Goal: Task Accomplishment & Management: Use online tool/utility

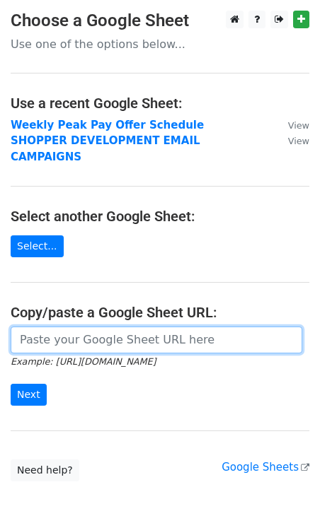
click at [79, 327] on input "url" at bounding box center [156, 340] width 291 height 27
paste input "[URL][DOMAIN_NAME]"
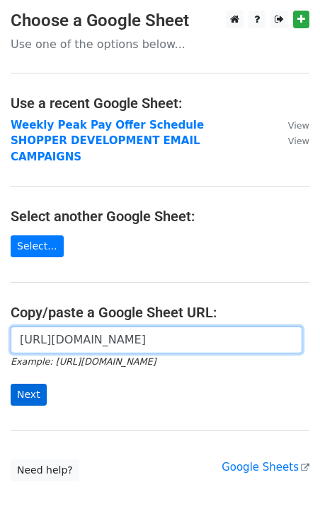
type input "https://docs.google.com/spreadsheets/d/1zAhzHsM47XH7rEMpX1KN0JdEjOifuNgJT0iRptO…"
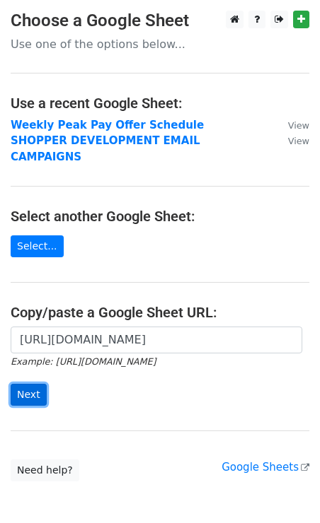
scroll to position [0, 0]
click at [30, 384] on input "Next" at bounding box center [29, 395] width 36 height 22
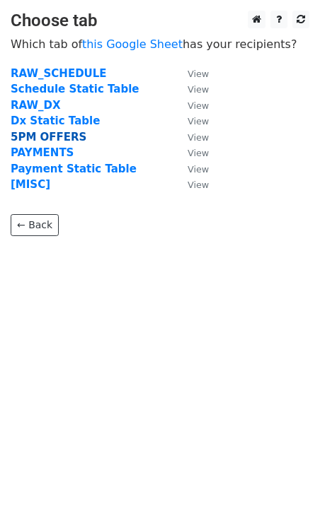
click at [50, 136] on strong "5PM OFFERS" at bounding box center [49, 137] width 76 height 13
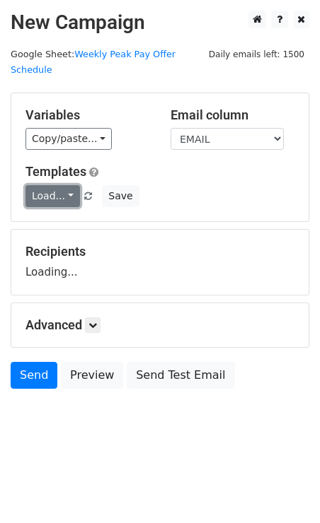
click at [54, 185] on link "Load..." at bounding box center [52, 196] width 54 height 22
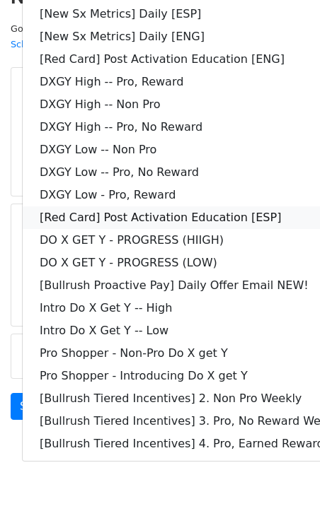
scroll to position [26, 0]
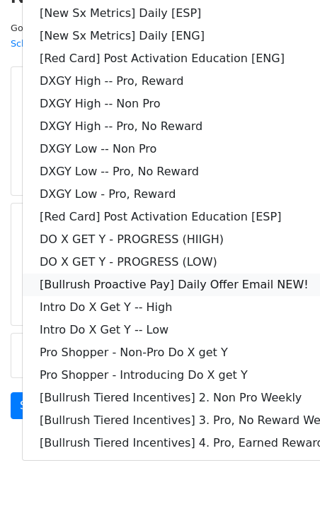
click at [134, 274] on link "[Bullrush Proactive Pay] Daily Offer Email NEW!" at bounding box center [204, 285] width 363 height 23
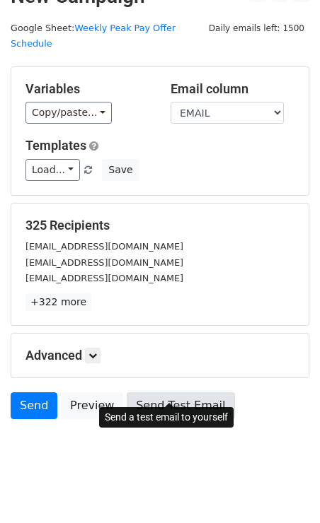
click at [175, 392] on link "Send Test Email" at bounding box center [180, 405] width 107 height 27
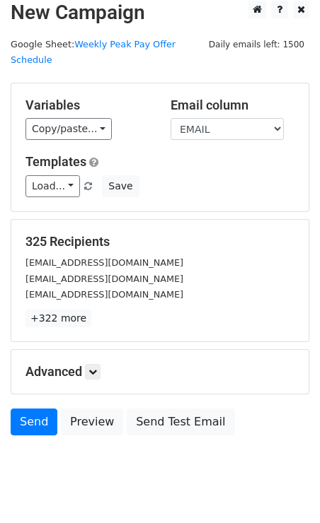
scroll to position [11, 0]
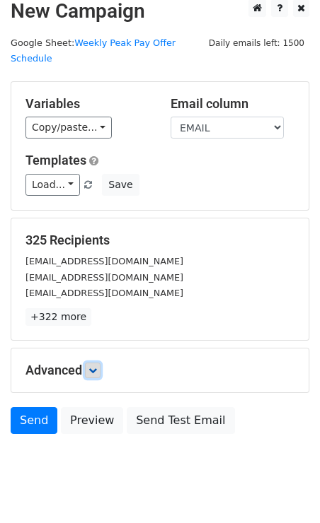
click at [92, 366] on icon at bounding box center [92, 370] width 8 height 8
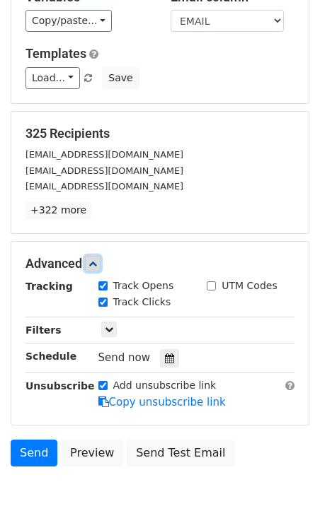
scroll to position [164, 0]
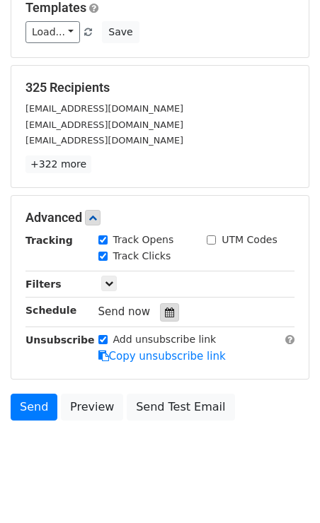
click at [167, 308] on icon at bounding box center [169, 313] width 9 height 10
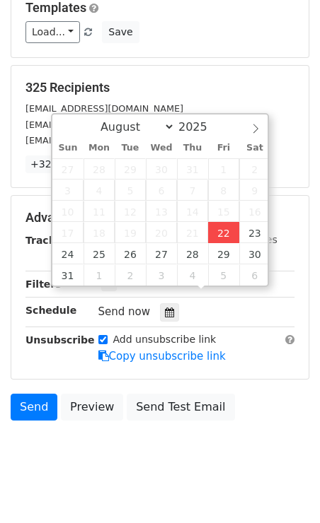
type input "2025-08-22 12:17"
type input "17"
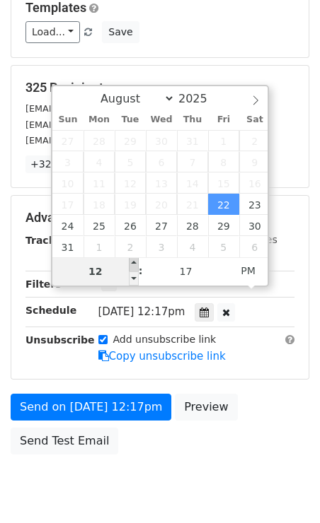
type input "2025-08-22 13:17"
type input "01"
click at [136, 267] on span at bounding box center [134, 264] width 10 height 14
type input "2025-08-22 14:17"
type input "02"
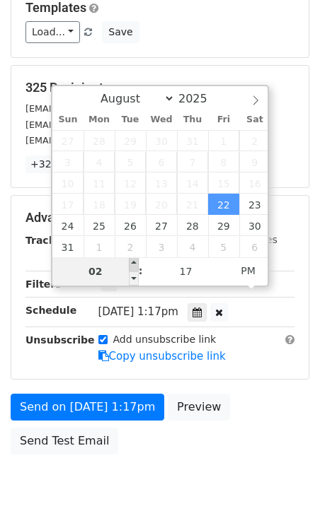
click at [136, 267] on span at bounding box center [134, 264] width 10 height 14
type input "2025-08-22 15:17"
type input "03"
click at [136, 267] on div "August September October November December 2025 Sun Mon Tue Wed Thu Fri Sat 27 …" at bounding box center [160, 186] width 218 height 202
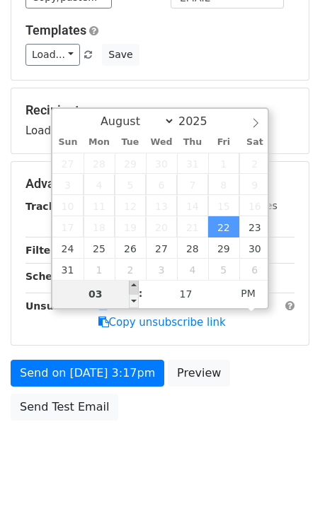
type input "2025-08-22 16:17"
type input "04"
click at [136, 281] on span at bounding box center [134, 287] width 10 height 14
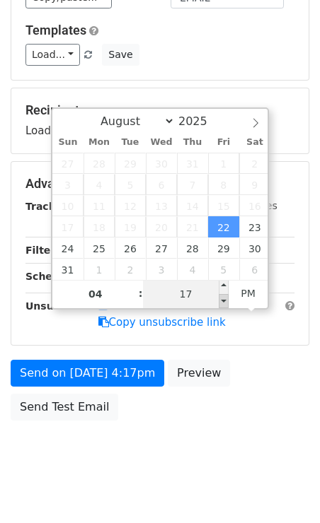
type input "2025-08-22 16:12"
type input "12"
click at [225, 299] on span at bounding box center [223, 301] width 10 height 14
type input "2025-08-22 16:07"
type input "07"
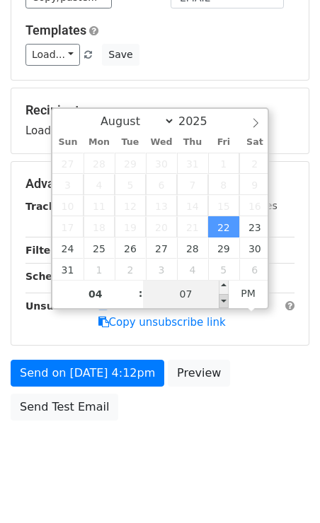
click at [225, 299] on span at bounding box center [223, 301] width 10 height 14
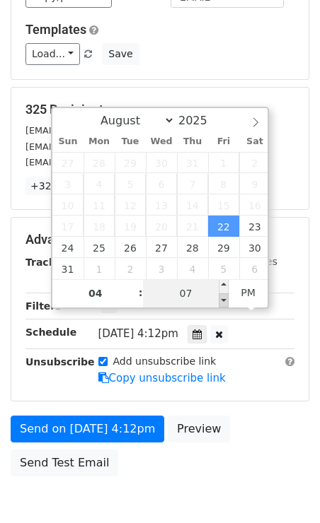
type input "2025-08-22 16:02"
type input "02"
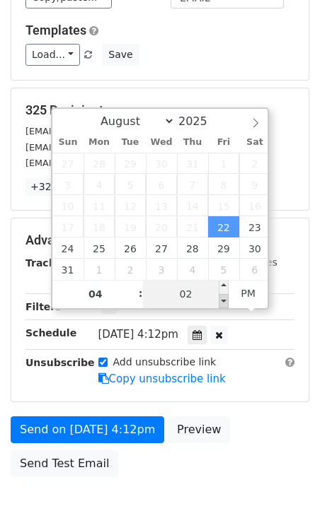
click at [225, 299] on span at bounding box center [223, 301] width 10 height 14
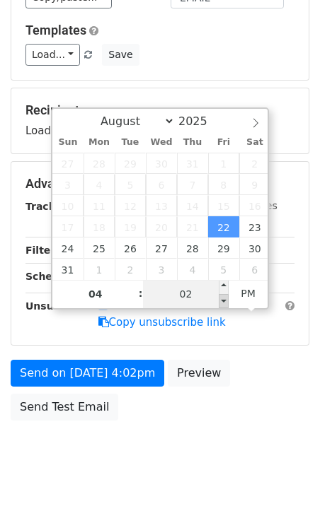
type input "2025-08-22 15:57"
type input "03"
type input "57"
click at [226, 297] on span at bounding box center [223, 301] width 10 height 14
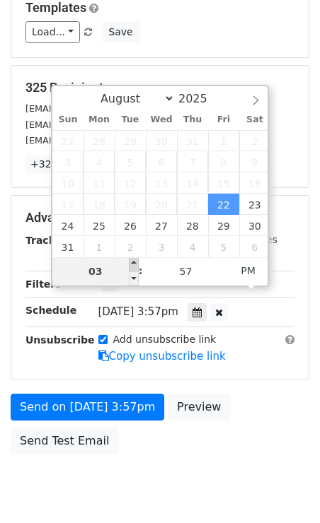
type input "2025-08-22 16:57"
type input "04"
click at [132, 264] on span at bounding box center [134, 264] width 10 height 14
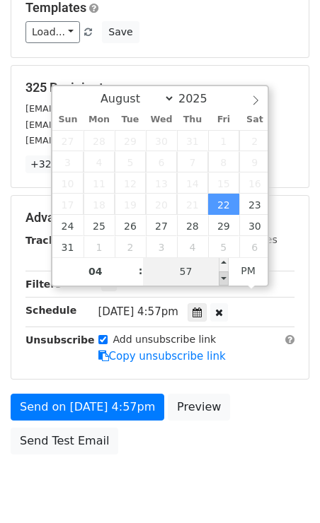
type input "2025-08-22 16:52"
type input "52"
click at [227, 277] on span at bounding box center [223, 278] width 10 height 14
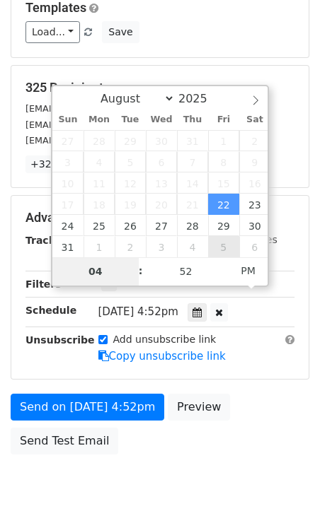
type input "2025-09-05 16:52"
select select "8"
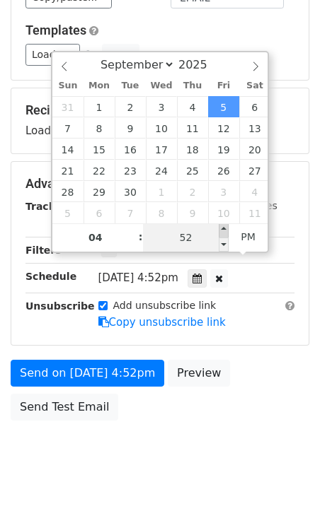
type input "2025-09-05 16:57"
type input "57"
click at [224, 232] on span at bounding box center [223, 230] width 10 height 14
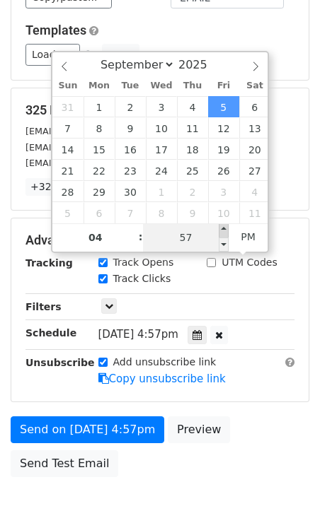
type input "2025-09-05 17:00"
type input "05"
type input "00"
click at [224, 232] on span at bounding box center [223, 230] width 10 height 14
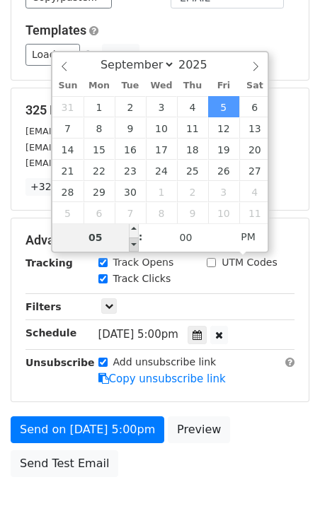
type input "2025-09-05 16:00"
type input "04"
click at [136, 242] on span at bounding box center [134, 245] width 10 height 14
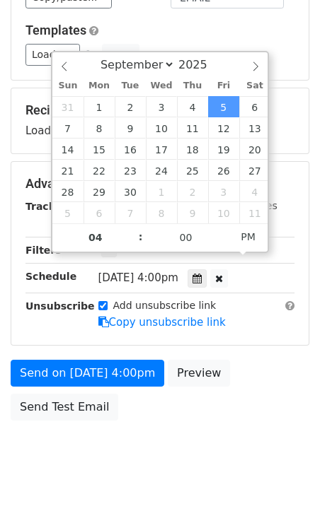
click at [291, 88] on div "Recipients Loading..." at bounding box center [159, 120] width 297 height 65
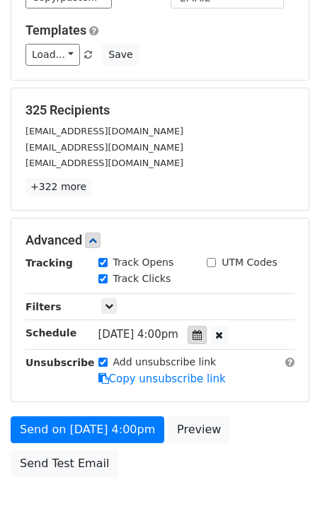
click at [201, 330] on icon at bounding box center [196, 335] width 9 height 10
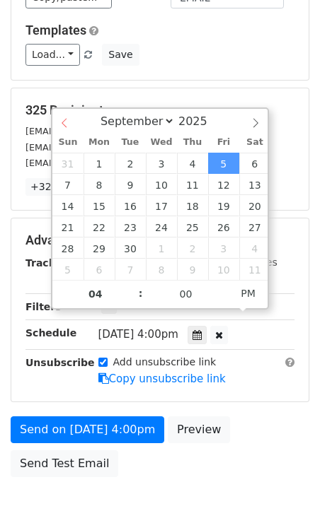
select select "7"
click at [62, 119] on div "August September October November December 2025" at bounding box center [159, 121] width 215 height 24
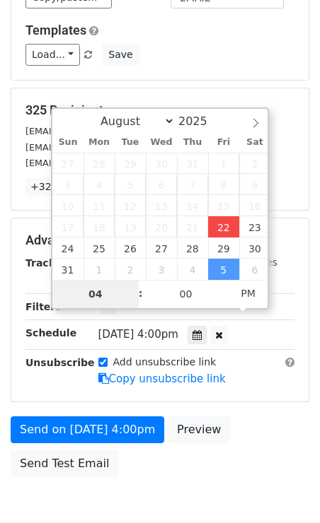
type input "2025-08-22 16:00"
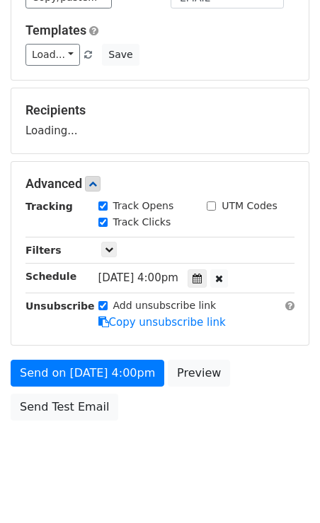
click at [239, 88] on div "Recipients Loading..." at bounding box center [159, 120] width 297 height 65
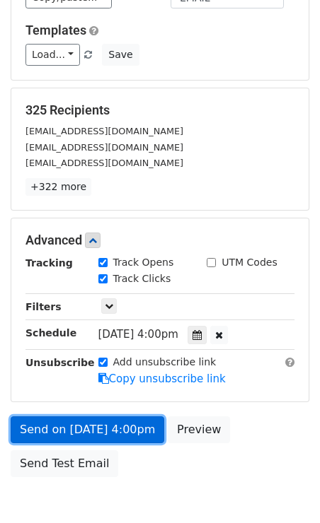
click at [83, 416] on link "Send on Aug 22 at 4:00pm" at bounding box center [87, 429] width 153 height 27
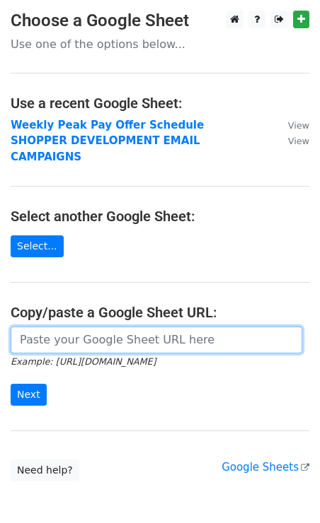
click at [24, 330] on input "url" at bounding box center [156, 340] width 291 height 27
paste input "https://docs.google.com/spreadsheets/d/1pfamqC0sqb6_oCOwbz5jLTMgVqFvBP-oxXFgbBI…"
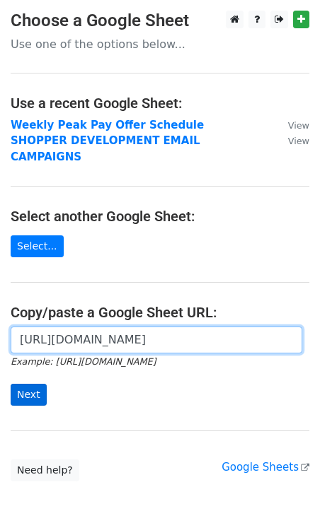
type input "https://docs.google.com/spreadsheets/d/1pfamqC0sqb6_oCOwbz5jLTMgVqFvBP-oxXFgbBI…"
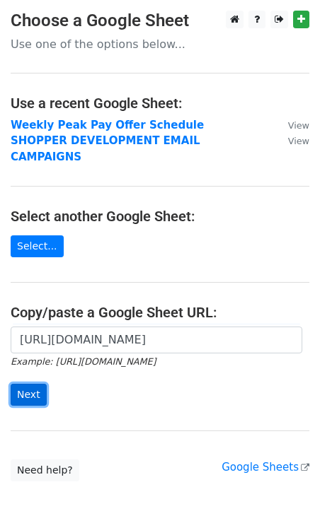
scroll to position [0, 0]
click at [30, 384] on input "Next" at bounding box center [29, 395] width 36 height 22
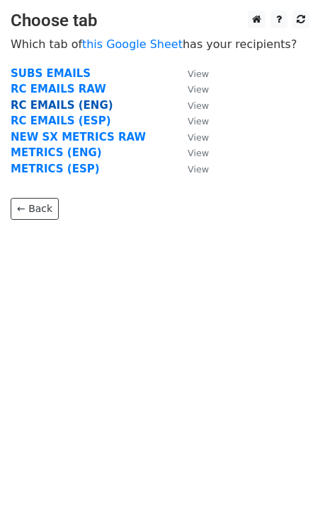
click at [68, 106] on strong "RC EMAILS (ENG)" at bounding box center [62, 105] width 103 height 13
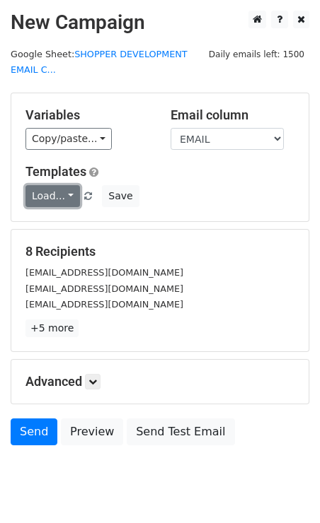
click at [64, 185] on link "Load..." at bounding box center [52, 196] width 54 height 22
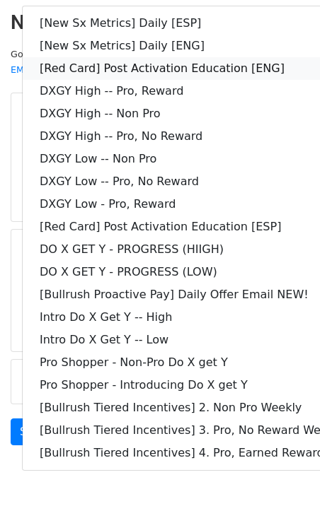
click at [141, 60] on link "[Red Card] Post Activation Education [ENG]" at bounding box center [204, 68] width 363 height 23
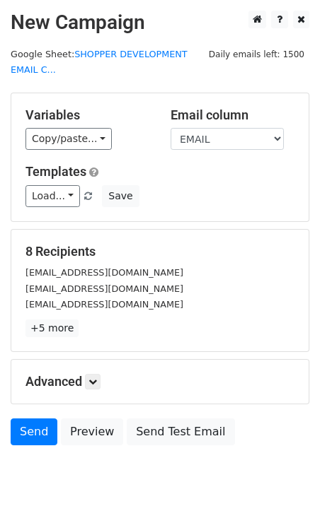
click at [156, 119] on div "Variables Copy/paste... {{DASHER_ID}} {{FIRST_NAME}} {{EMAIL}} {{PHONE_NUMBER}}…" at bounding box center [87, 128] width 145 height 43
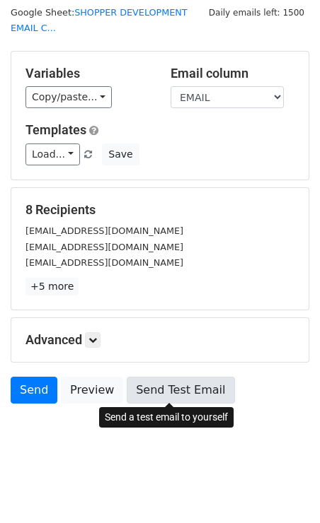
click at [156, 381] on link "Send Test Email" at bounding box center [180, 390] width 107 height 27
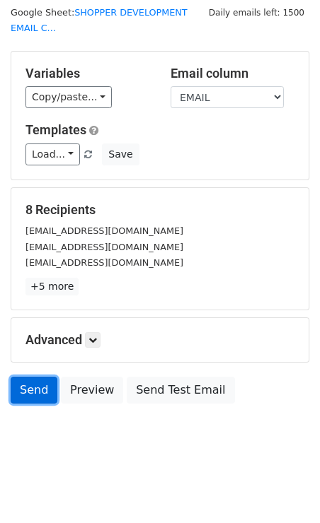
click at [28, 385] on link "Send" at bounding box center [34, 390] width 47 height 27
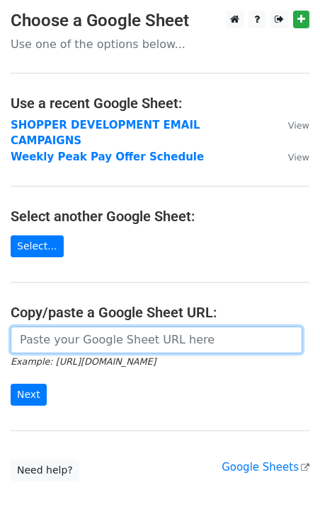
click at [160, 332] on input "url" at bounding box center [156, 340] width 291 height 27
paste input "https://docs.google.com/spreadsheets/d/1pfamqC0sqb6_oCOwbz5jLTMgVqFvBP-oxXFgbBI…"
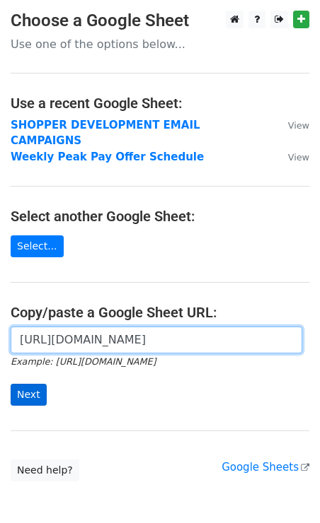
type input "https://docs.google.com/spreadsheets/d/1pfamqC0sqb6_oCOwbz5jLTMgVqFvBP-oxXFgbBI…"
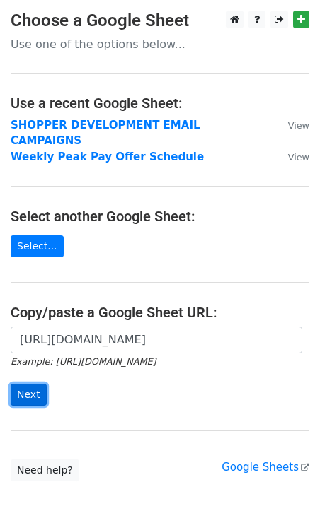
scroll to position [0, 0]
click at [27, 384] on input "Next" at bounding box center [29, 395] width 36 height 22
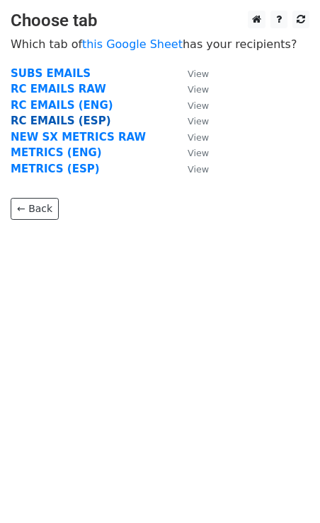
click at [52, 122] on strong "RC EMAILS (ESP)" at bounding box center [61, 121] width 100 height 13
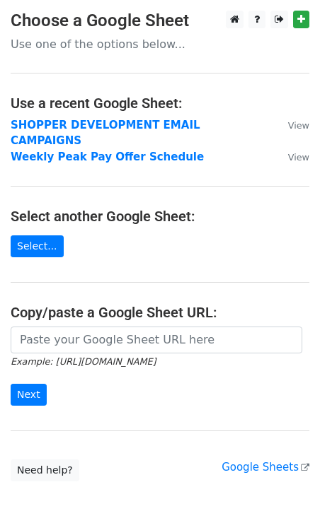
click at [41, 116] on main "Choose a Google Sheet Use one of the options below... Use a recent Google Sheet…" at bounding box center [160, 246] width 320 height 471
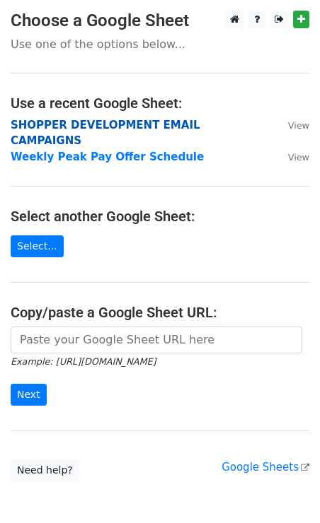
click at [40, 122] on strong "SHOPPER DEVELOPMENT EMAIL CAMPAIGNS" at bounding box center [105, 133] width 189 height 29
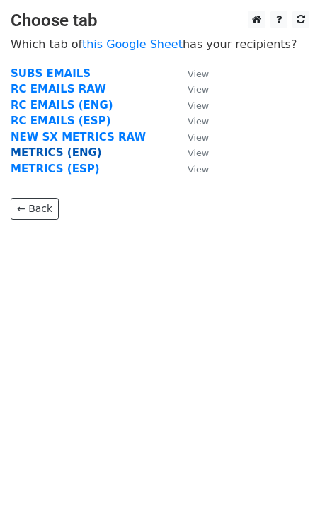
click at [35, 154] on strong "METRICS (ENG)" at bounding box center [56, 152] width 91 height 13
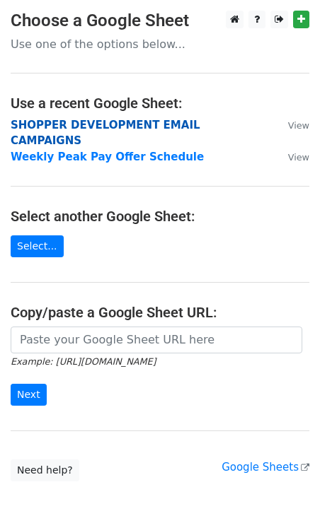
click at [78, 124] on strong "SHOPPER DEVELOPMENT EMAIL CAMPAIGNS" at bounding box center [105, 133] width 189 height 29
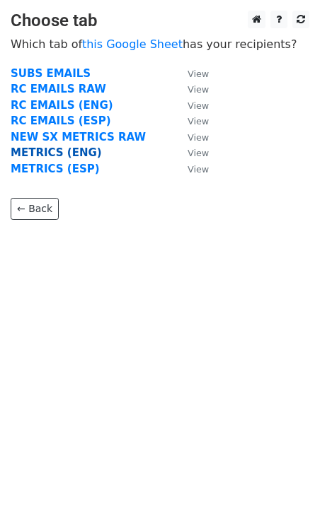
click at [43, 152] on strong "METRICS (ENG)" at bounding box center [56, 152] width 91 height 13
click at [44, 154] on strong "METRICS (ENG)" at bounding box center [56, 152] width 91 height 13
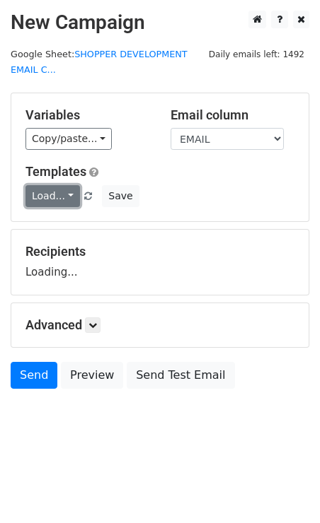
click at [49, 202] on link "Load..." at bounding box center [52, 196] width 54 height 22
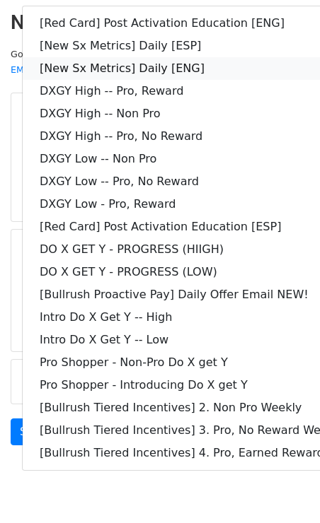
click at [109, 70] on link "[New Sx Metrics] Daily [ENG]" at bounding box center [204, 68] width 363 height 23
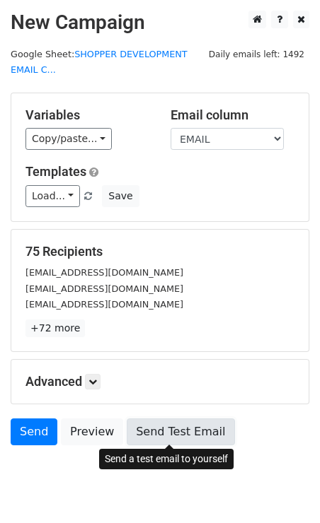
click at [159, 437] on link "Send Test Email" at bounding box center [180, 431] width 107 height 27
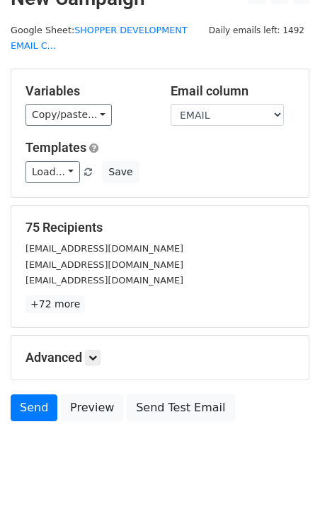
scroll to position [42, 0]
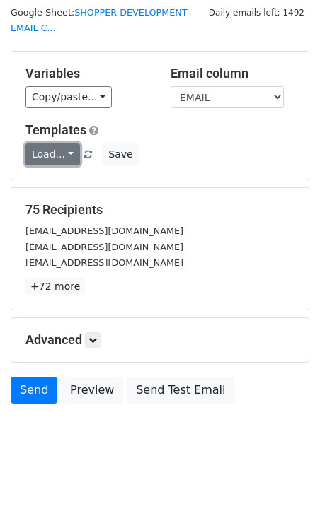
click at [64, 152] on link "Load..." at bounding box center [52, 155] width 54 height 22
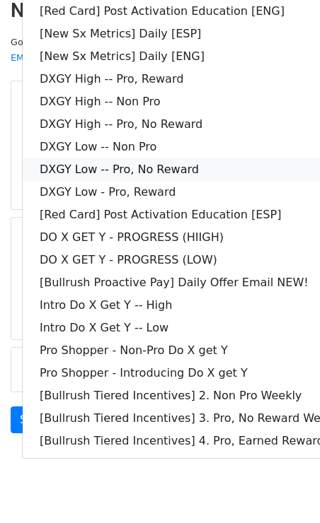
scroll to position [0, 0]
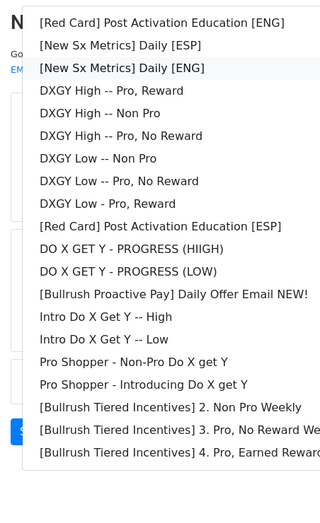
click at [98, 62] on link "[New Sx Metrics] Daily [ENG]" at bounding box center [204, 68] width 363 height 23
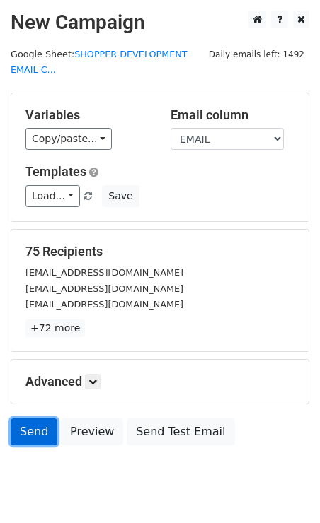
click at [42, 431] on link "Send" at bounding box center [34, 431] width 47 height 27
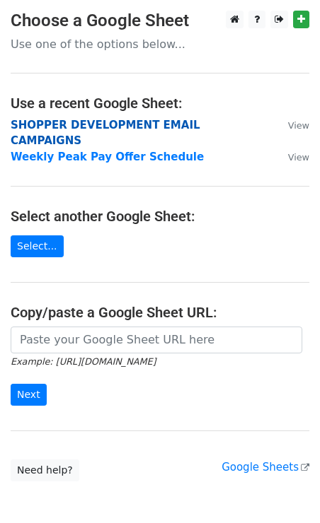
click at [55, 125] on strong "SHOPPER DEVELOPMENT EMAIL CAMPAIGNS" at bounding box center [105, 133] width 189 height 29
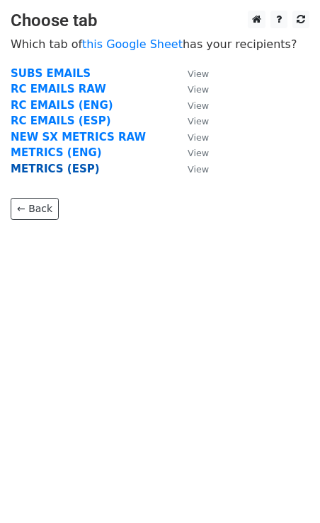
click at [55, 169] on strong "METRICS (ESP)" at bounding box center [55, 169] width 89 height 13
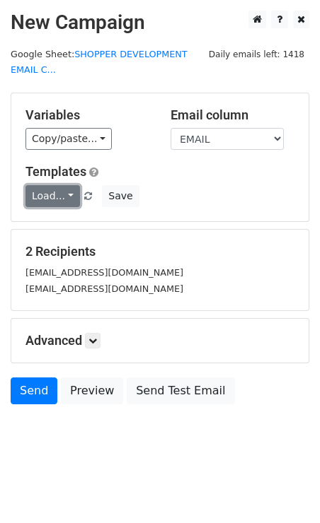
click at [53, 206] on link "Load..." at bounding box center [52, 196] width 54 height 22
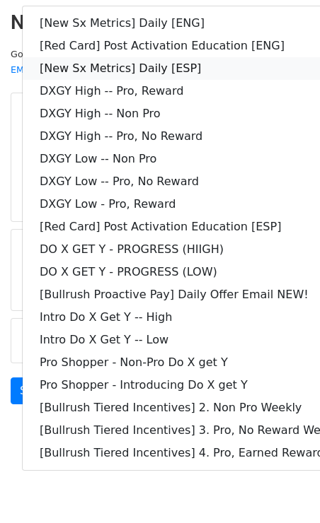
click at [196, 62] on link "[New Sx Metrics] Daily [ESP]" at bounding box center [204, 68] width 363 height 23
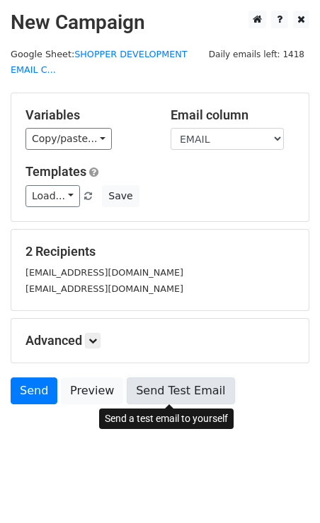
click at [182, 400] on link "Send Test Email" at bounding box center [180, 390] width 107 height 27
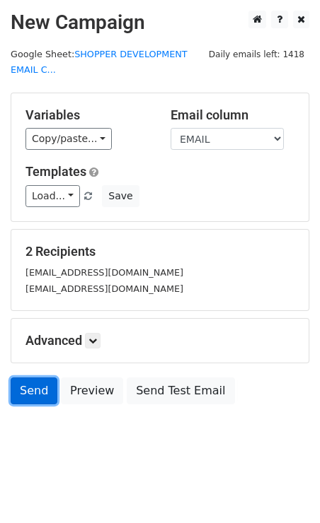
click at [24, 385] on link "Send" at bounding box center [34, 390] width 47 height 27
